Goal: Find specific page/section: Find specific page/section

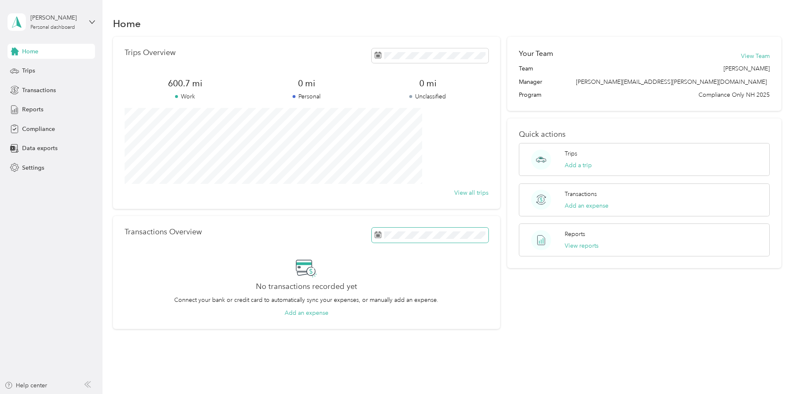
click at [378, 235] on rect at bounding box center [378, 235] width 1 height 1
click at [375, 55] on icon at bounding box center [378, 55] width 7 height 7
click at [19, 69] on icon at bounding box center [14, 70] width 9 height 9
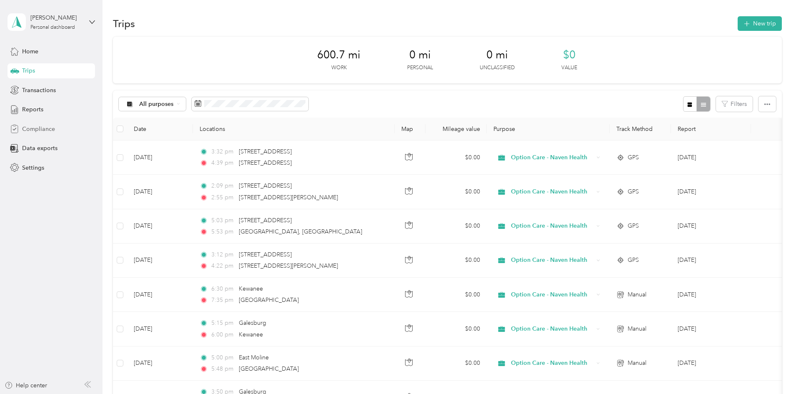
click at [52, 129] on span "Compliance" at bounding box center [38, 129] width 33 height 9
